Goal: Information Seeking & Learning: Learn about a topic

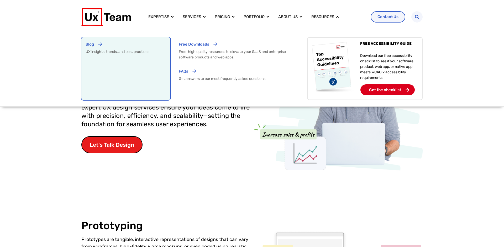
click at [94, 44] on p "Blog" at bounding box center [90, 44] width 8 height 6
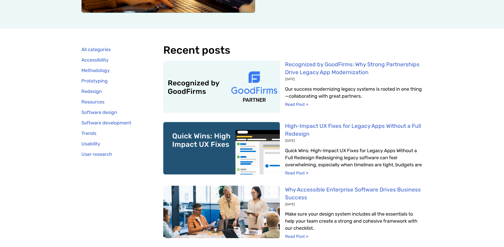
scroll to position [171, 0]
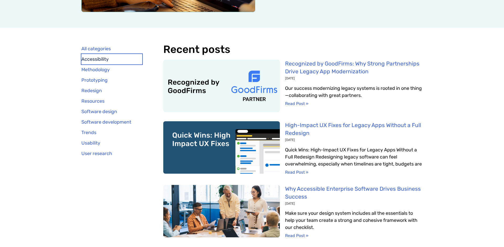
click at [100, 59] on link "Accessibility" at bounding box center [111, 59] width 61 height 10
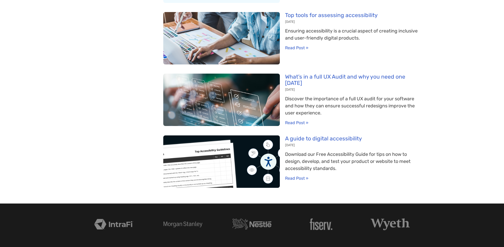
scroll to position [402, 0]
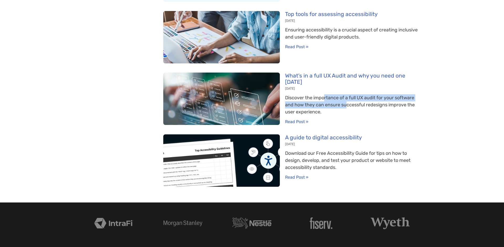
drag, startPoint x: 324, startPoint y: 92, endPoint x: 347, endPoint y: 99, distance: 24.8
click at [347, 99] on p "Discover the importance of a full UX audit for your software and how they can e…" at bounding box center [353, 104] width 137 height 21
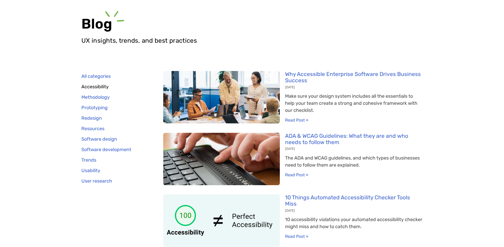
scroll to position [0, 0]
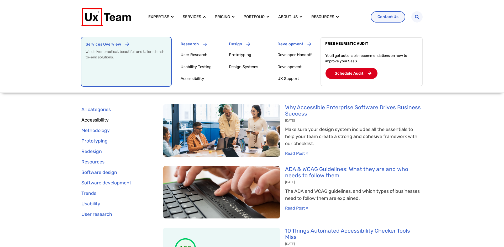
click at [119, 45] on p "Services Overview" at bounding box center [103, 44] width 35 height 6
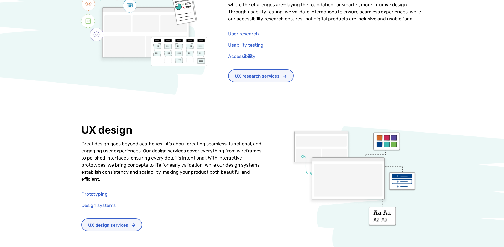
scroll to position [202, 0]
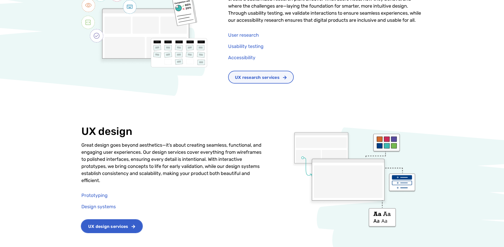
click at [97, 229] on span "UX design services" at bounding box center [108, 227] width 40 height 4
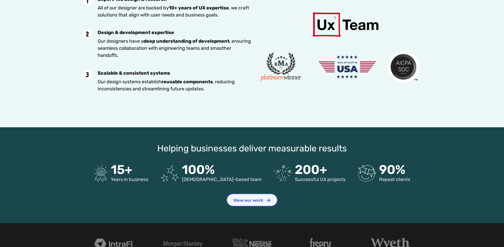
scroll to position [844, 0]
